Goal: Task Accomplishment & Management: Manage account settings

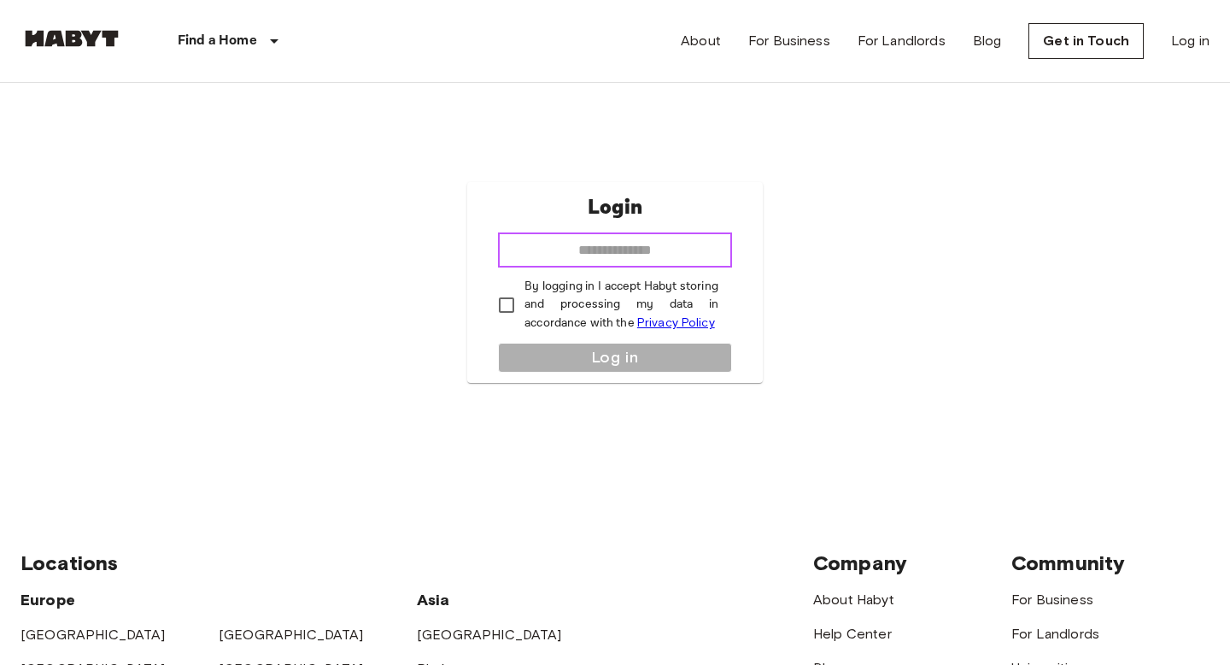
click at [631, 265] on input "email" at bounding box center [615, 250] width 234 height 34
type input "**********"
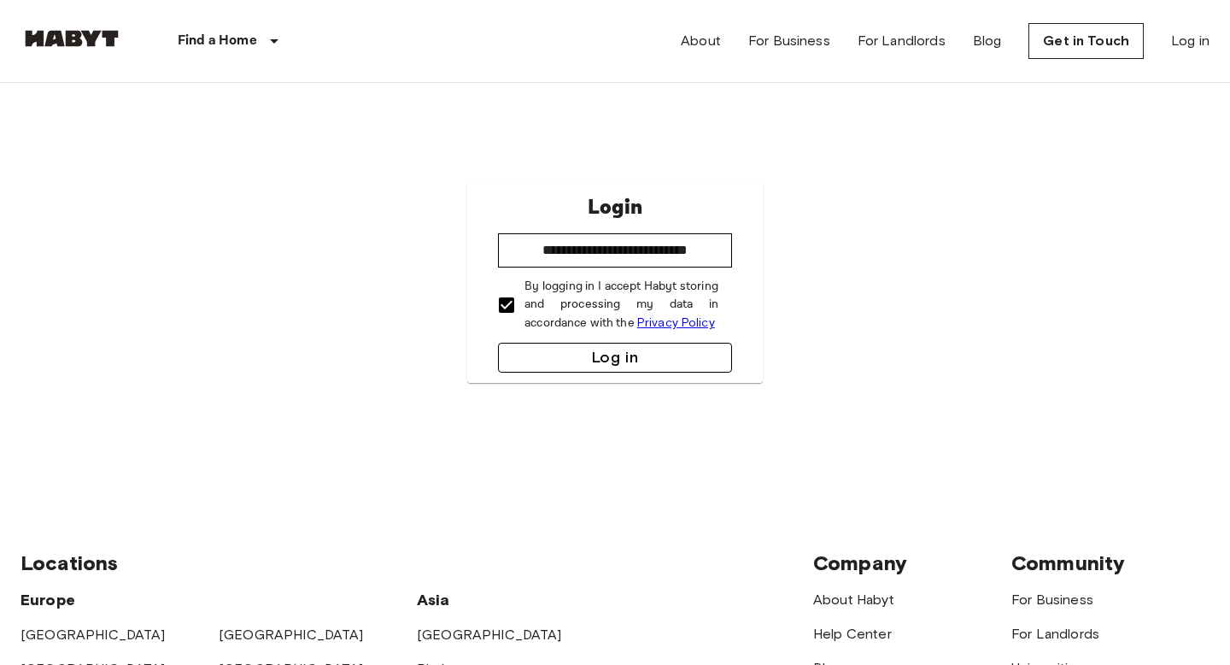
click at [571, 365] on button "Log in" at bounding box center [615, 358] width 234 height 30
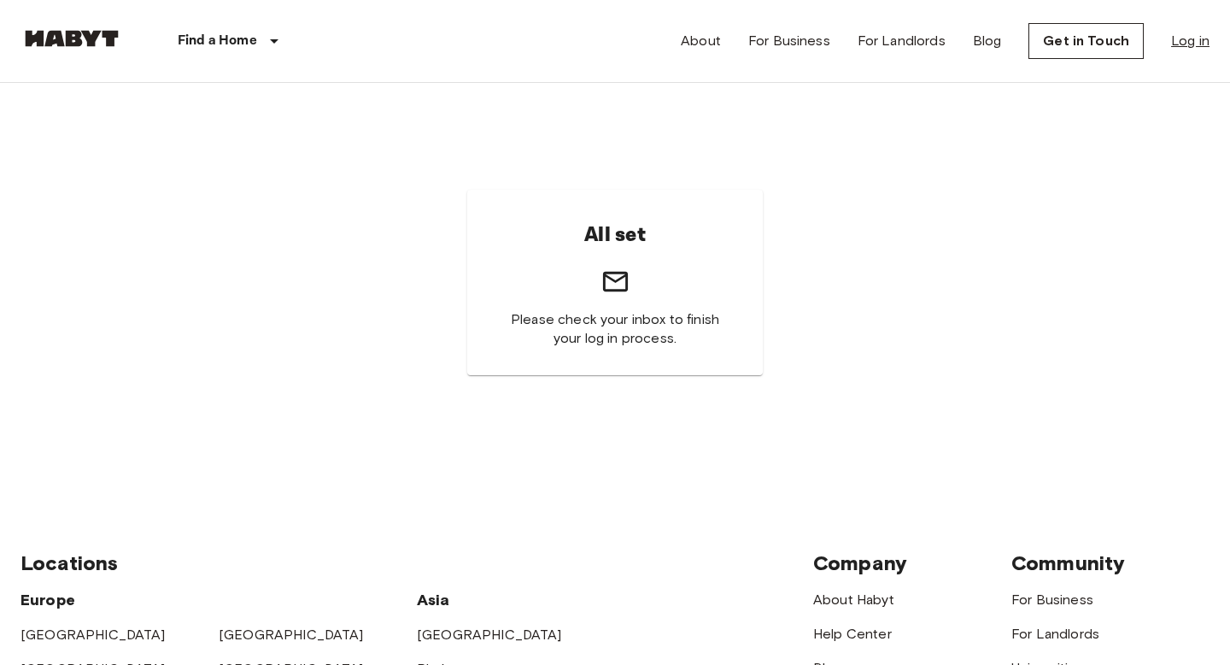
click at [1188, 38] on link "Log in" at bounding box center [1190, 41] width 38 height 20
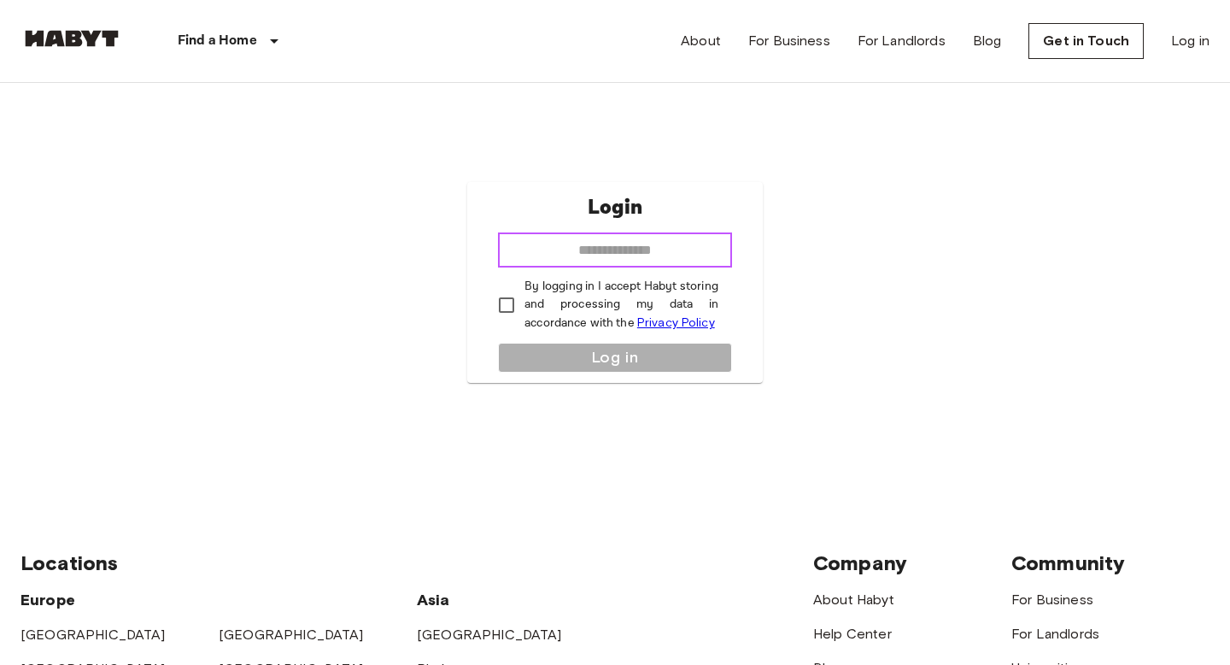
click at [644, 243] on input "email" at bounding box center [615, 250] width 234 height 34
type input "**********"
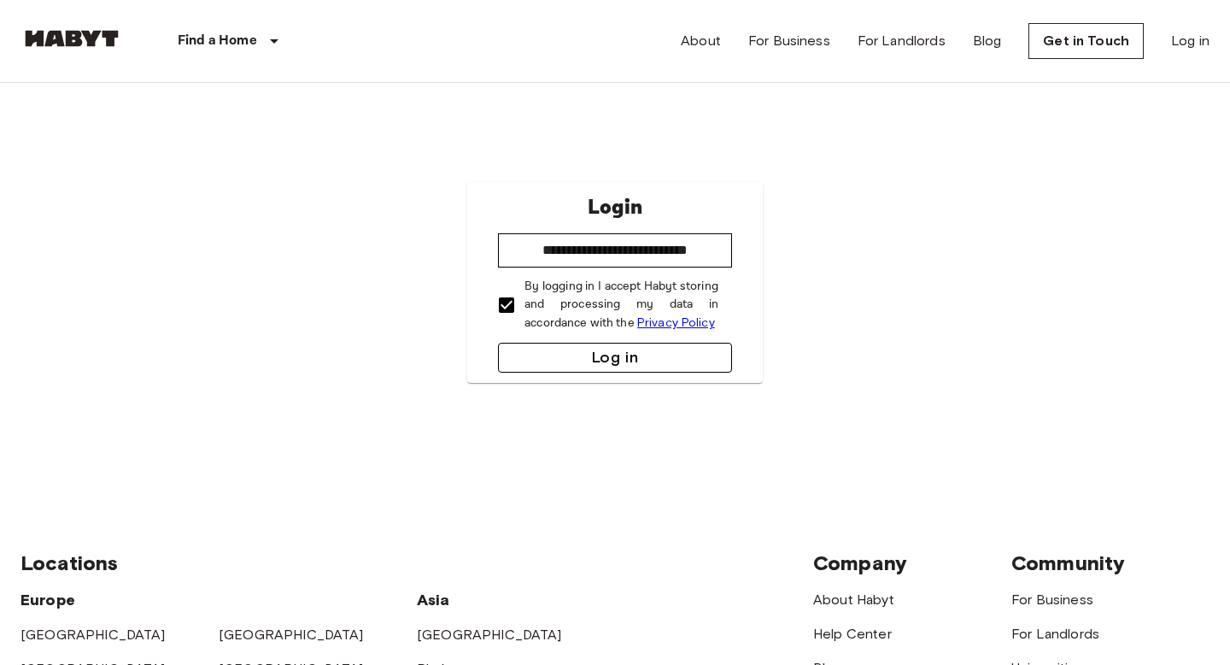
click at [540, 347] on button "Log in" at bounding box center [615, 358] width 234 height 30
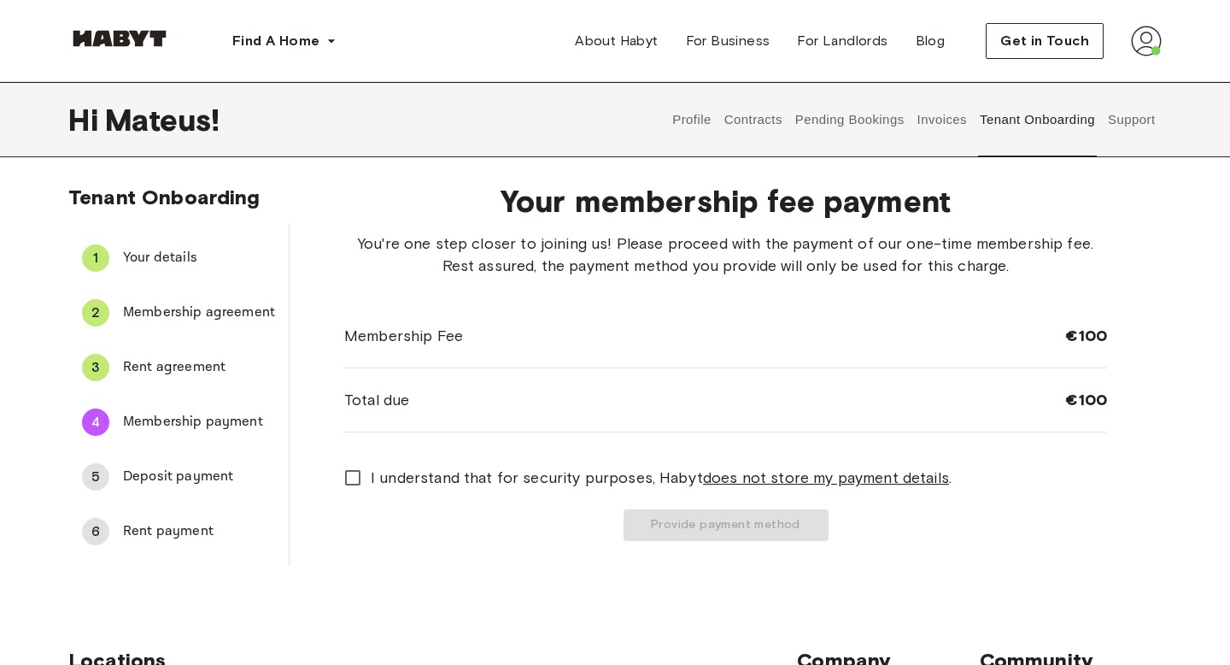
scroll to position [5, 0]
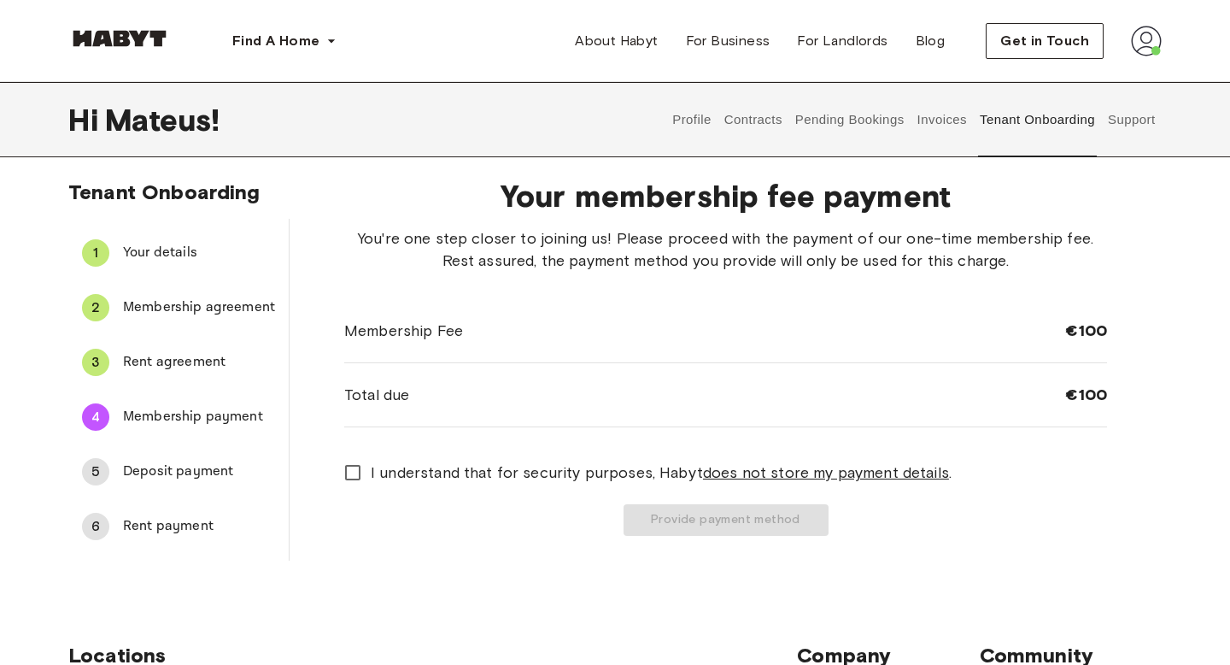
click at [206, 463] on span "Deposit payment" at bounding box center [199, 471] width 152 height 20
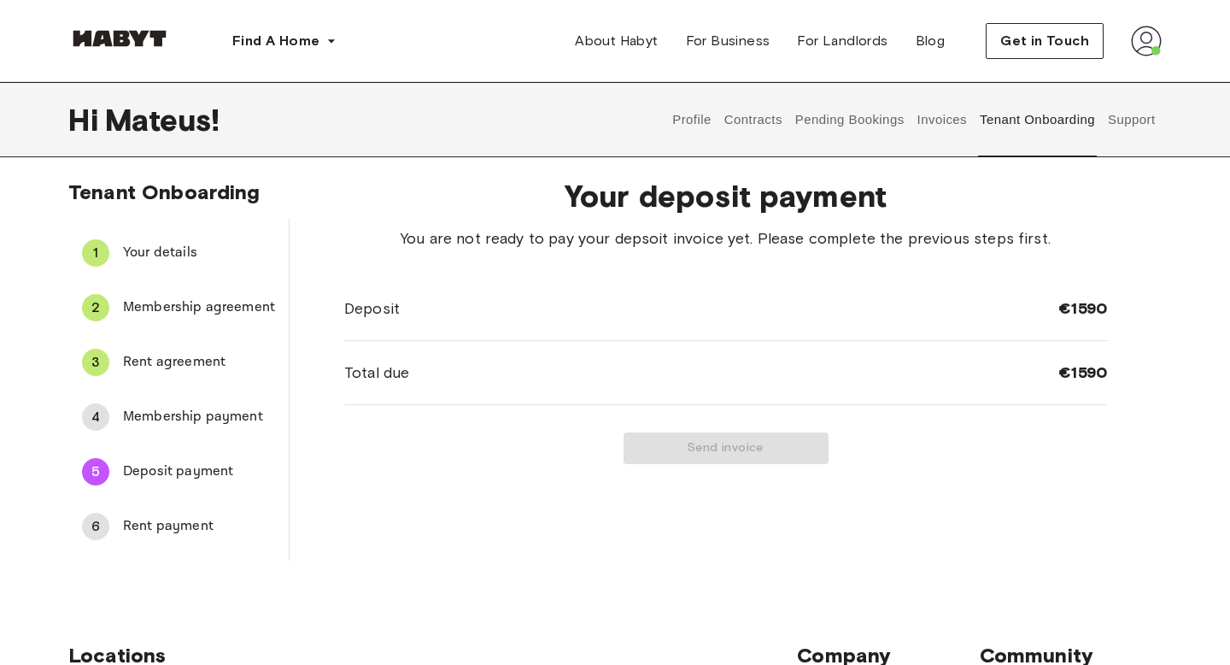
click at [188, 516] on span "Rent payment" at bounding box center [199, 526] width 152 height 20
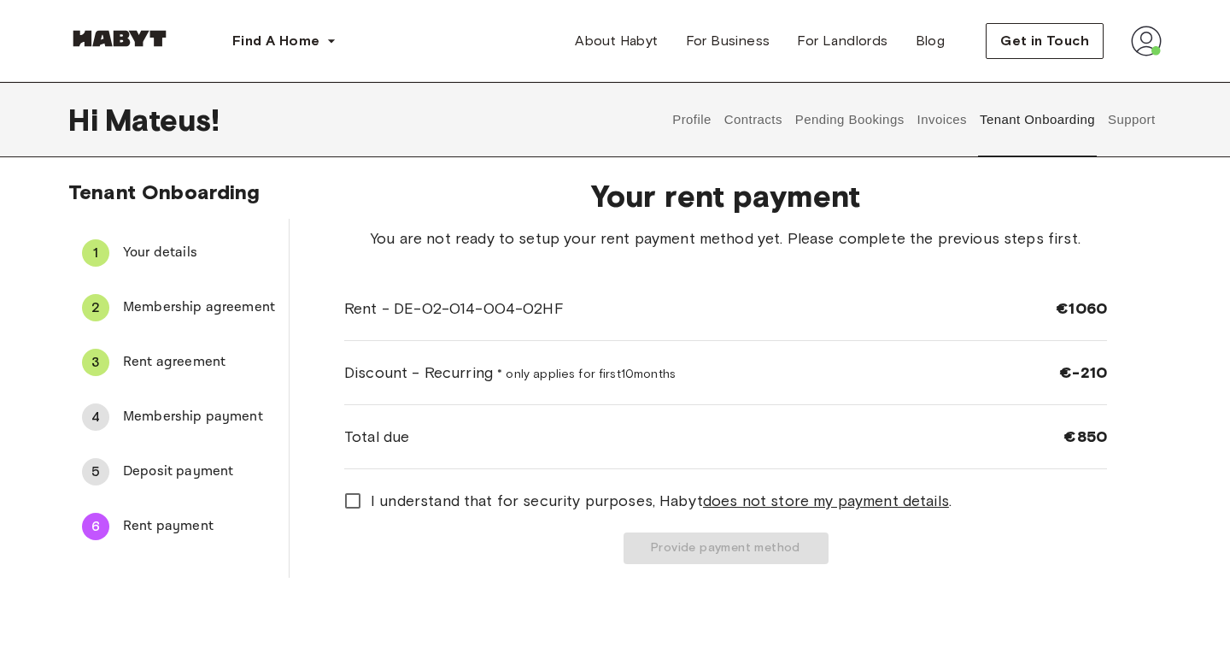
click at [168, 467] on span "Deposit payment" at bounding box center [199, 471] width 152 height 20
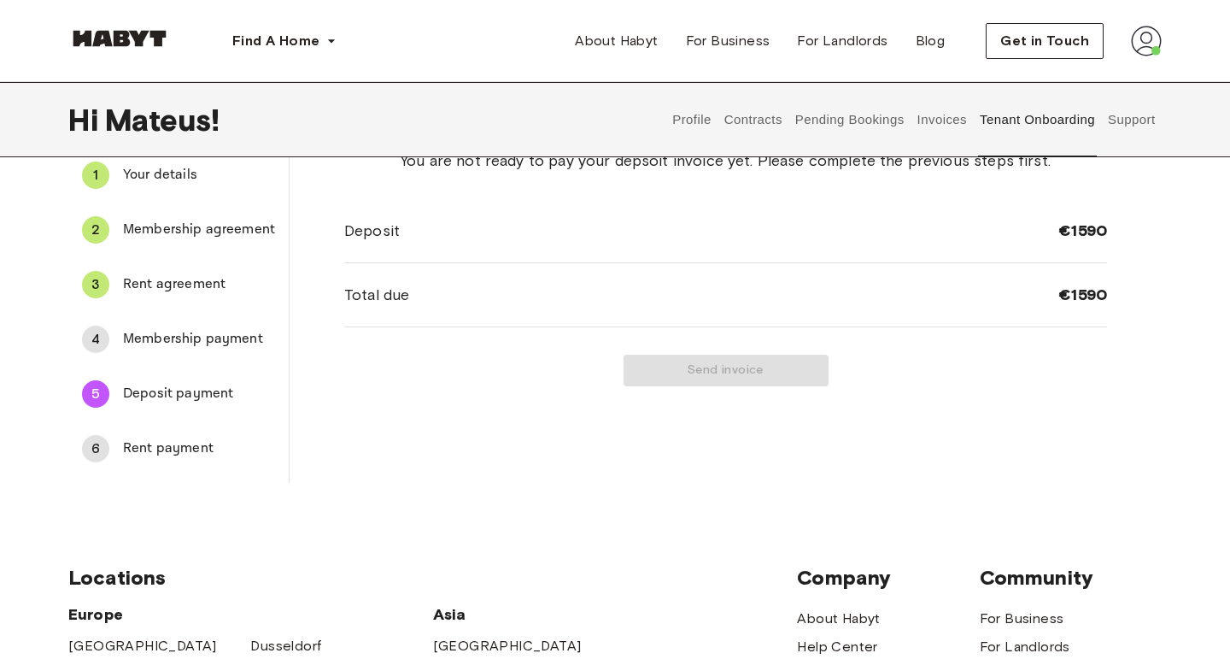
scroll to position [81, 0]
click at [249, 337] on span "Membership payment" at bounding box center [199, 341] width 152 height 20
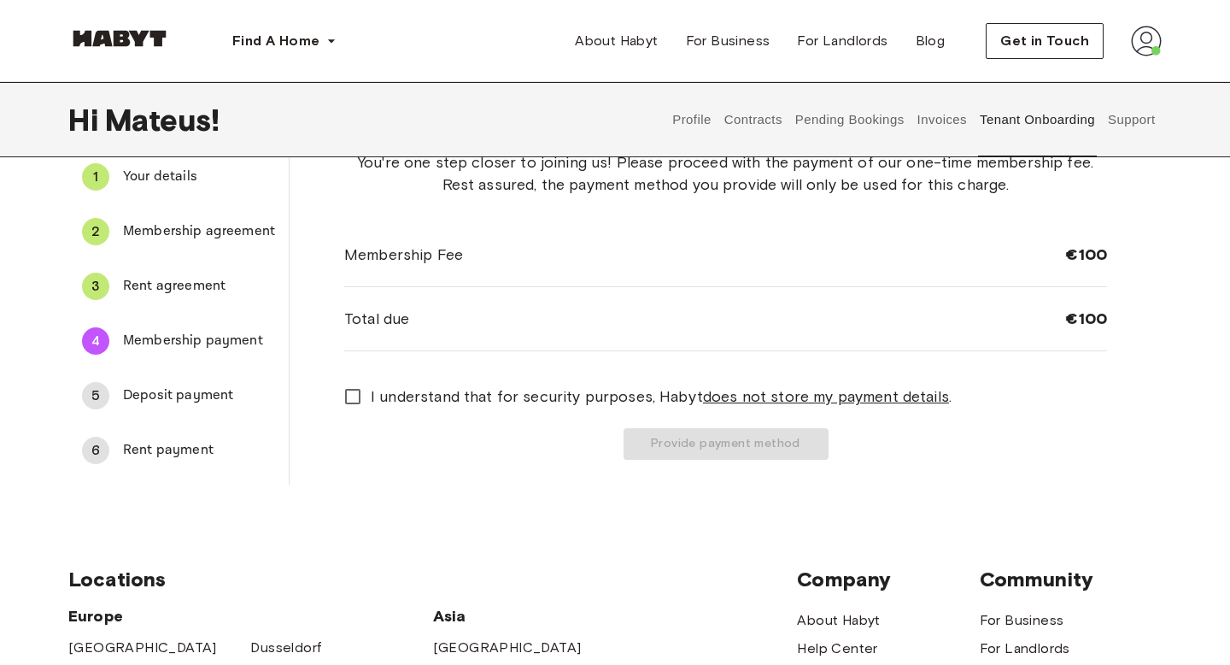
click at [454, 396] on span "I understand that for security purposes, Habyt does not store my payment detail…" at bounding box center [661, 396] width 581 height 22
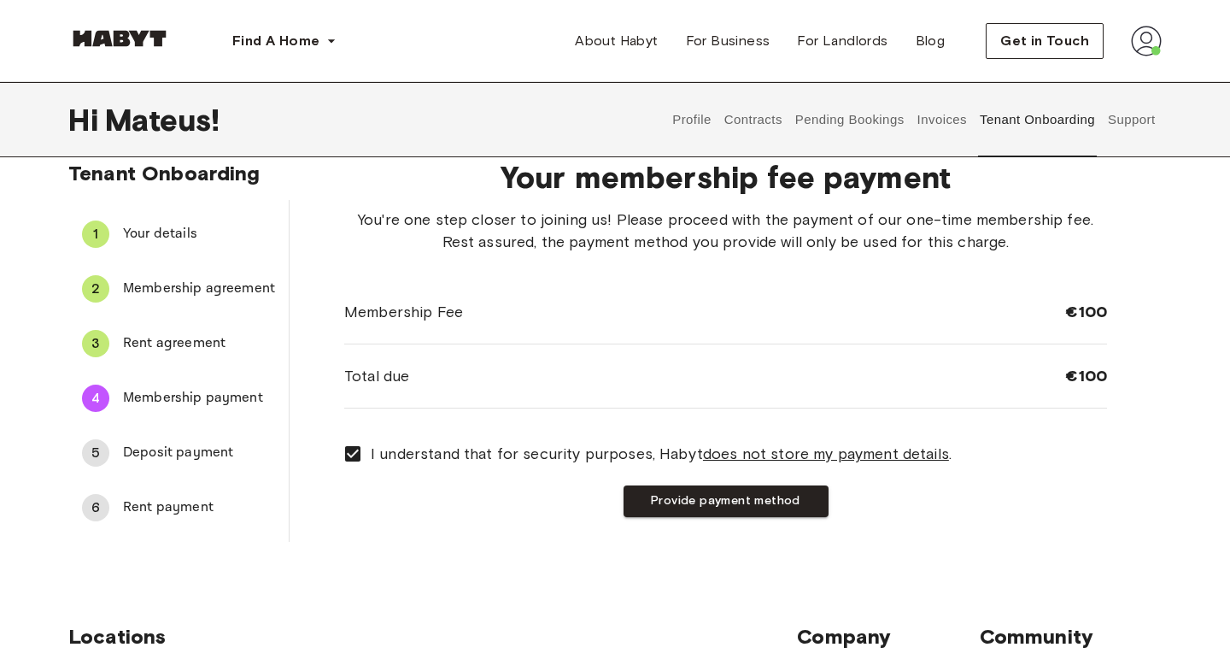
scroll to position [13, 0]
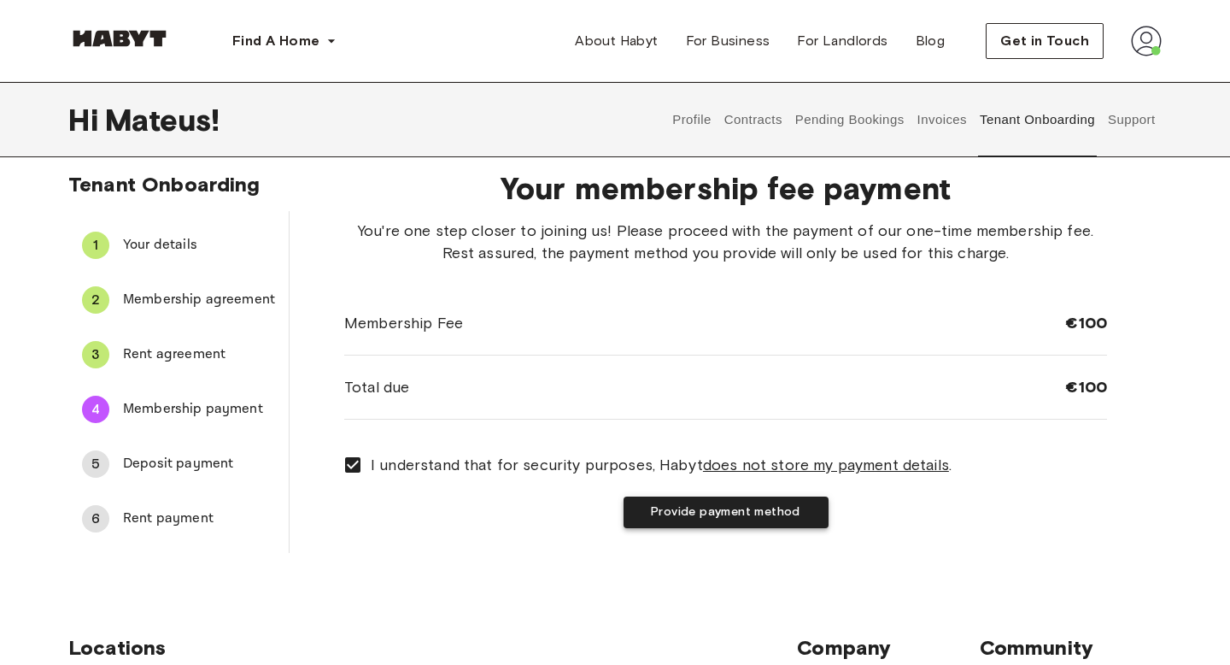
click at [687, 520] on button "Provide payment method" at bounding box center [726, 512] width 205 height 32
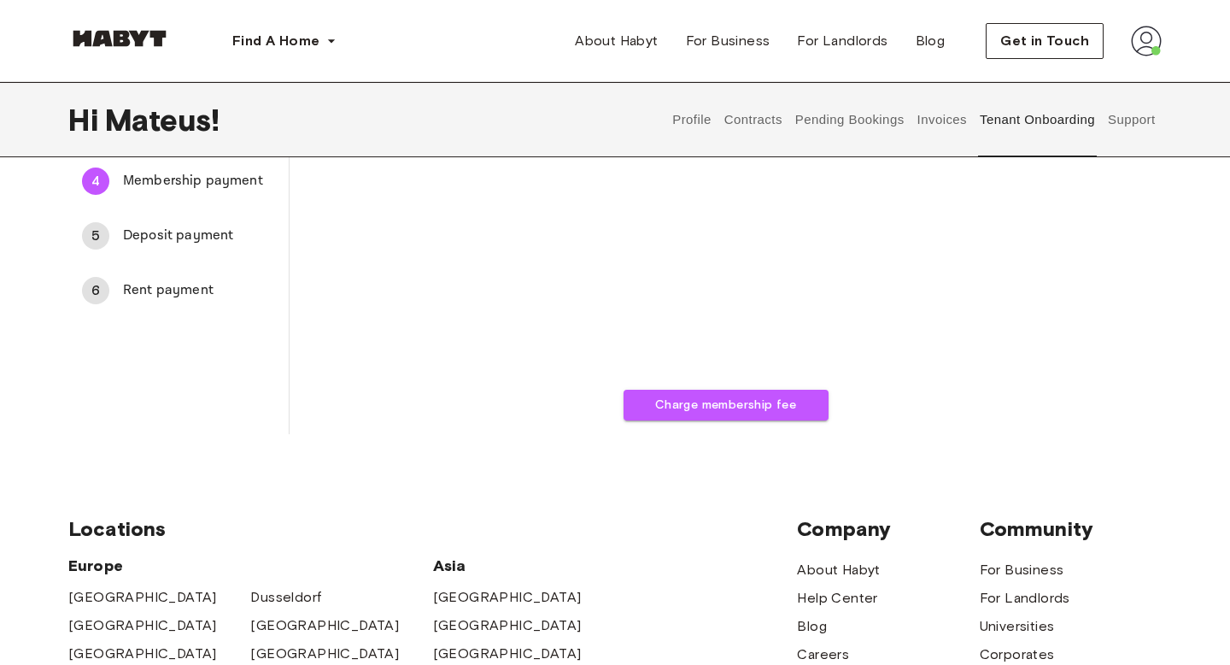
scroll to position [264, 0]
